Goal: Check status: Check status

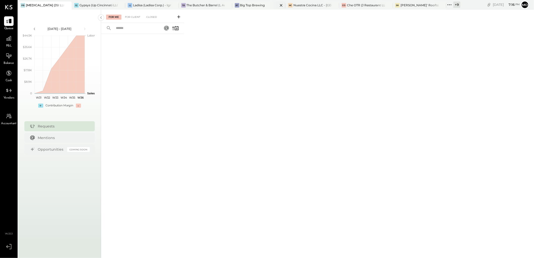
click at [258, 8] on div "BT Big Top Brewing" at bounding box center [259, 6] width 54 height 8
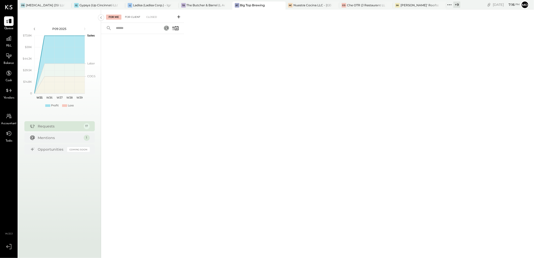
click at [127, 18] on div "For Client" at bounding box center [132, 17] width 20 height 5
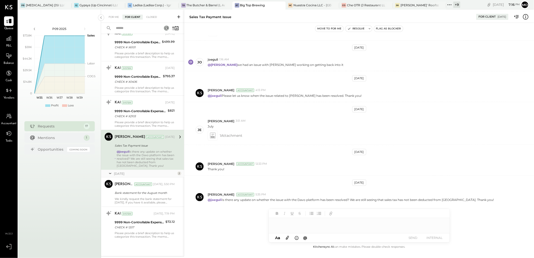
scroll to position [96, 0]
click at [136, 193] on div "Bank statement for the August month" at bounding box center [144, 192] width 59 height 5
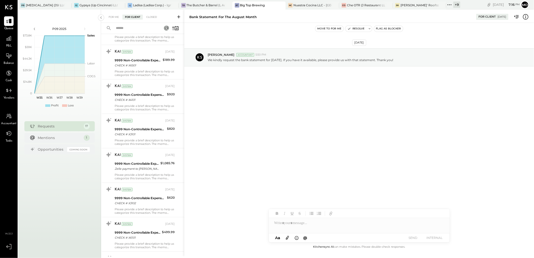
scroll to position [177, 0]
click at [110, 15] on div "For Me" at bounding box center [113, 17] width 15 height 5
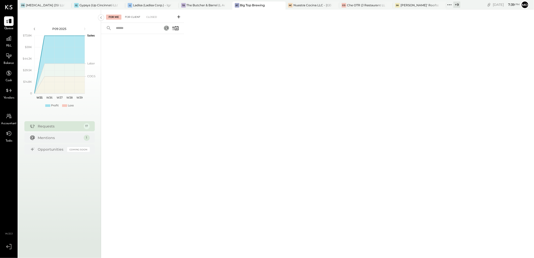
click at [135, 17] on div "For Client" at bounding box center [132, 17] width 20 height 5
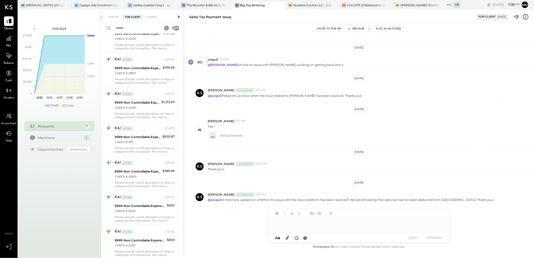
scroll to position [37, 0]
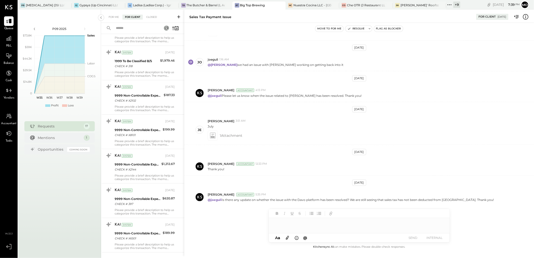
click at [115, 19] on div "For Me" at bounding box center [113, 17] width 15 height 5
